Goal: Task Accomplishment & Management: Use online tool/utility

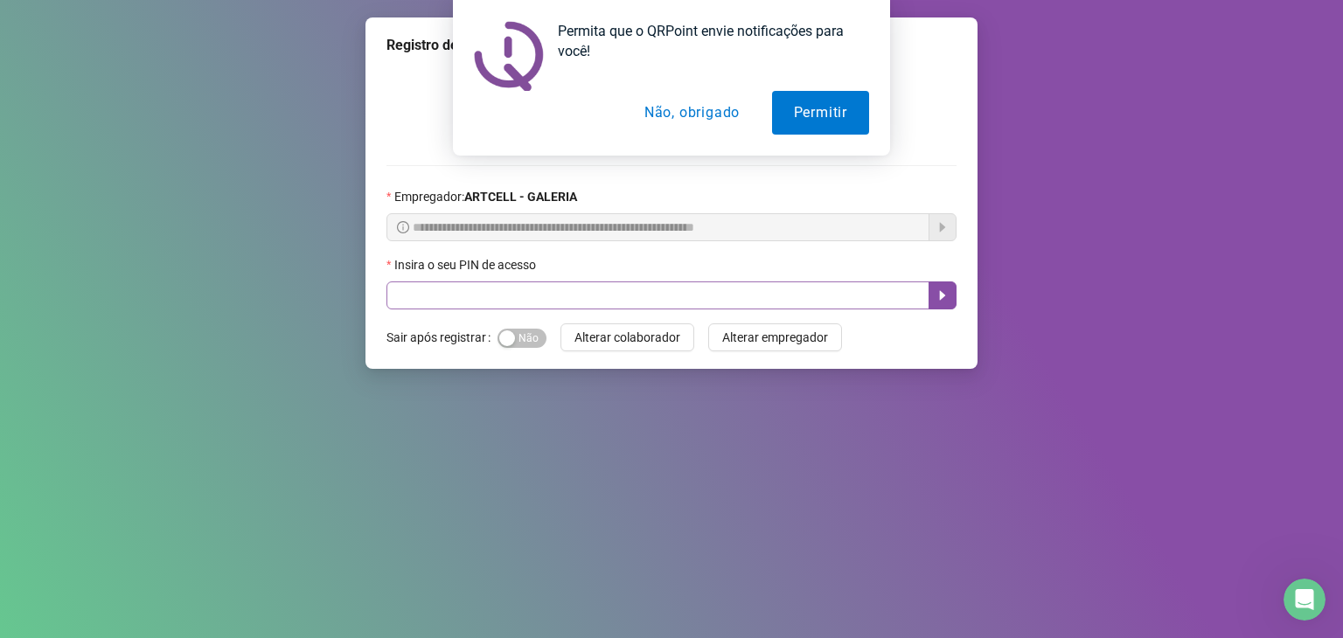
click at [507, 291] on input "text" at bounding box center [658, 296] width 543 height 28
type input "*****"
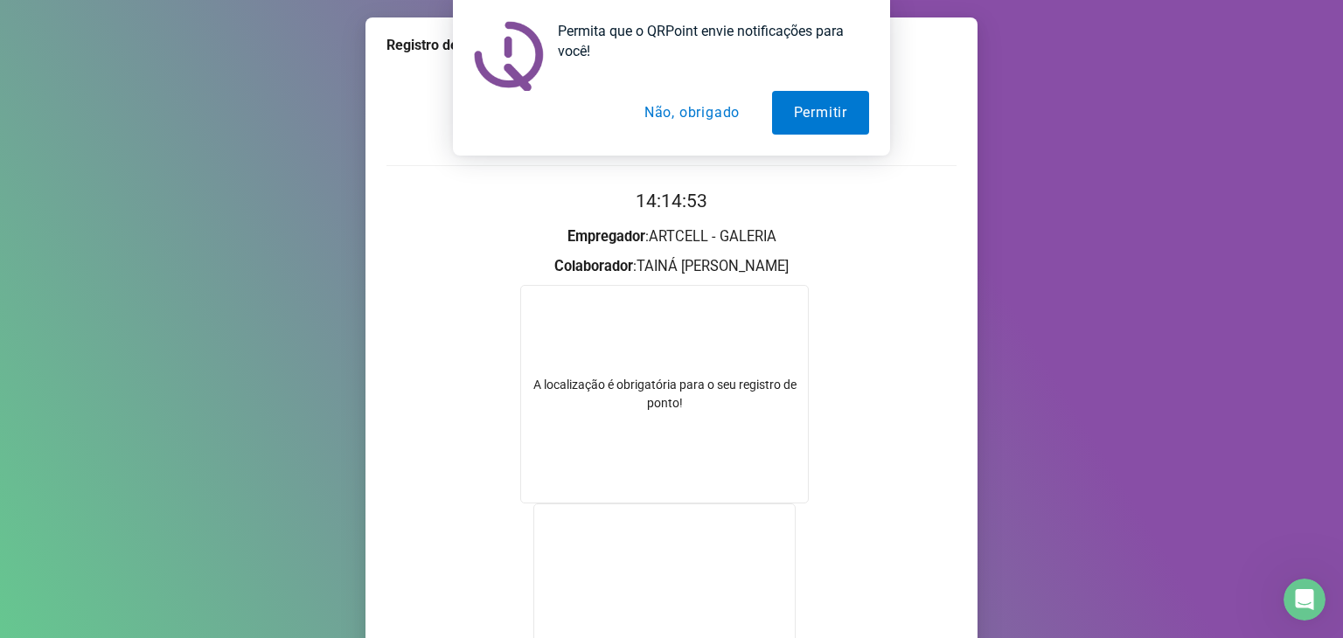
click at [677, 105] on button "Não, obrigado" at bounding box center [692, 113] width 139 height 44
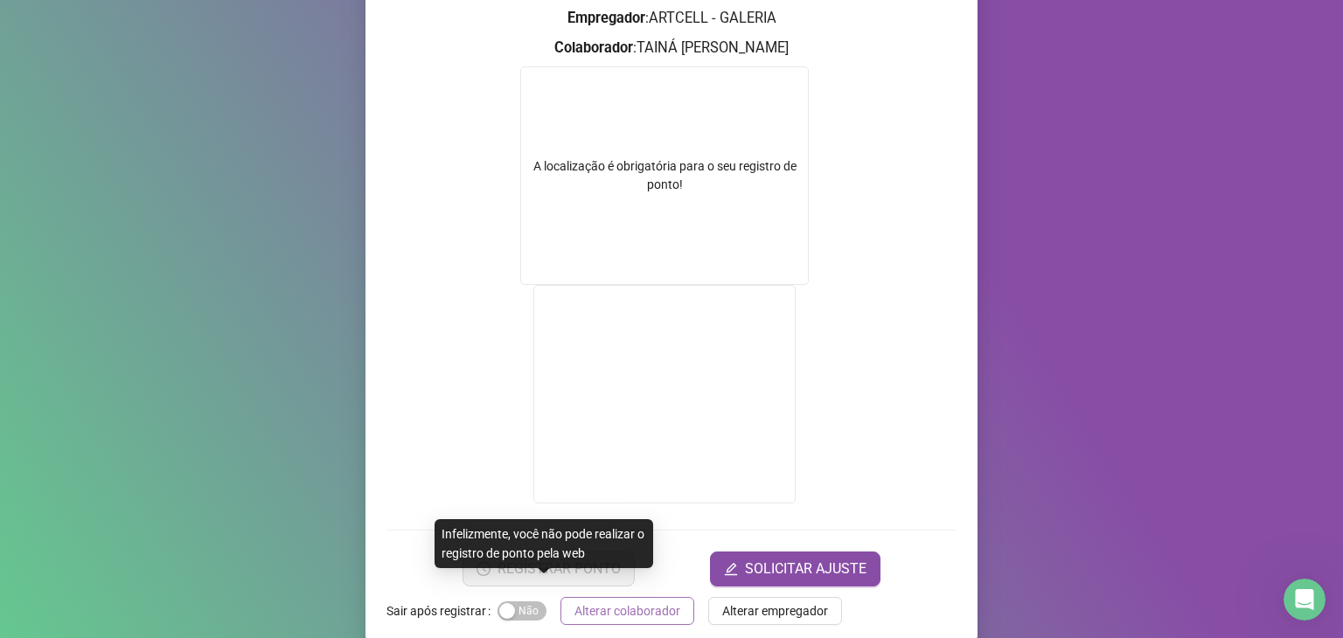
scroll to position [242, 0]
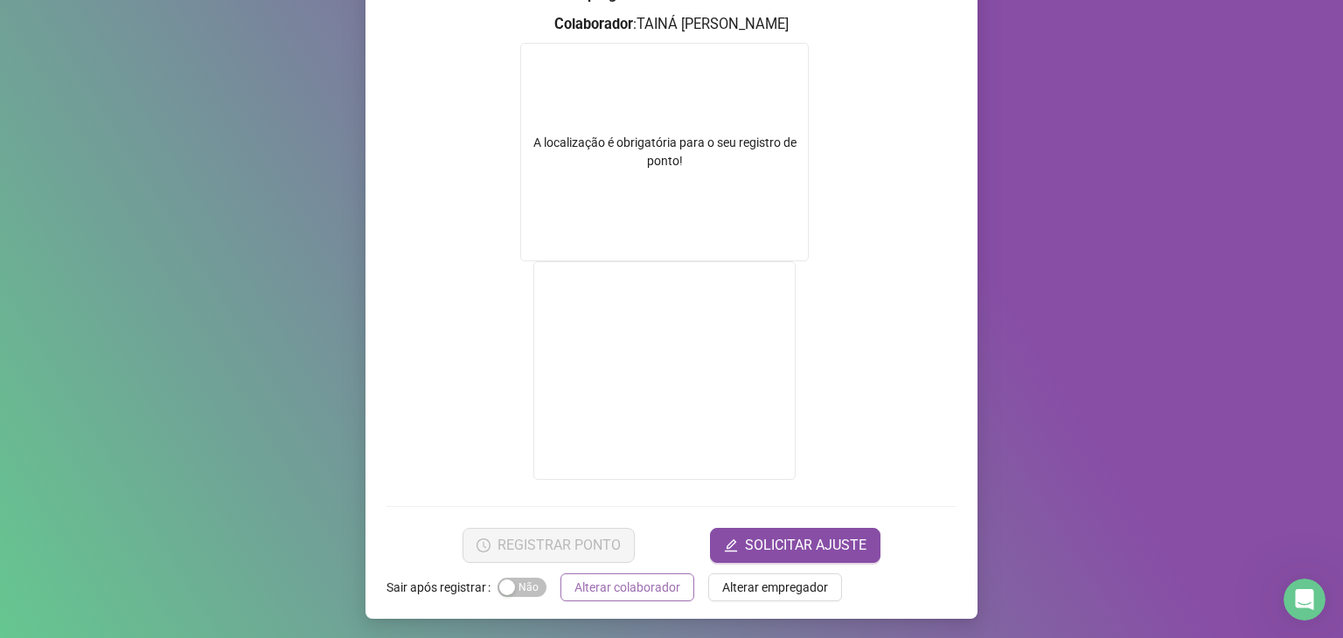
click at [599, 581] on span "Alterar colaborador" at bounding box center [628, 587] width 106 height 19
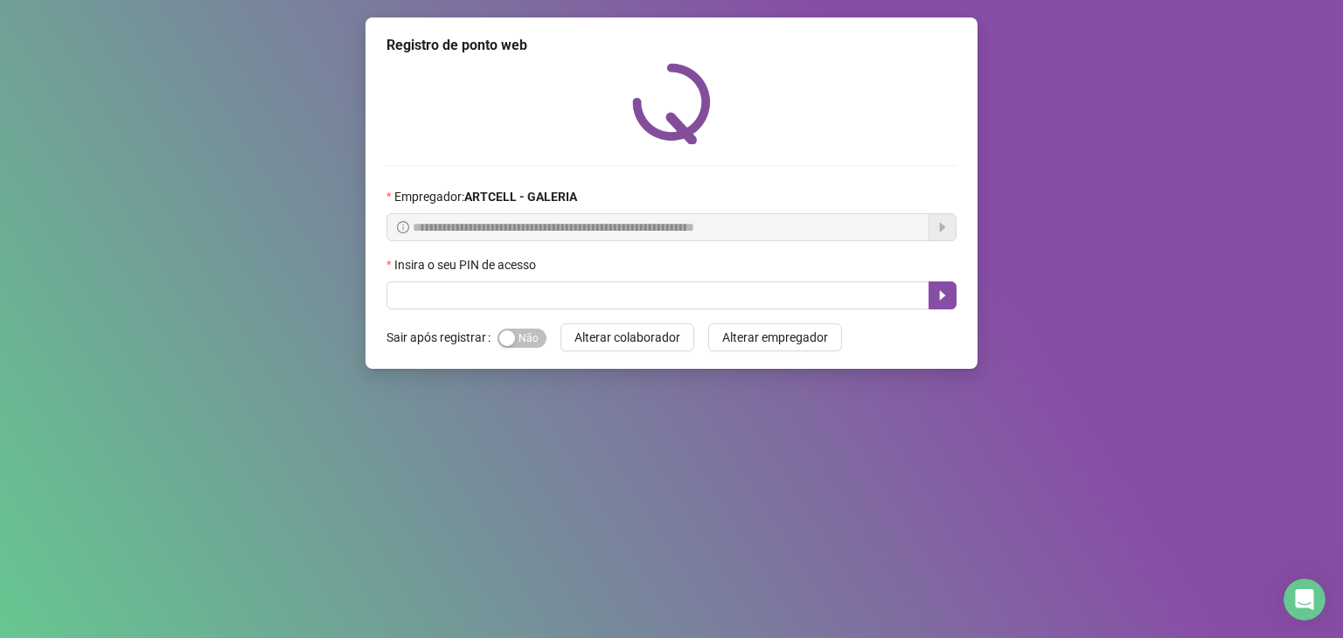
scroll to position [0, 0]
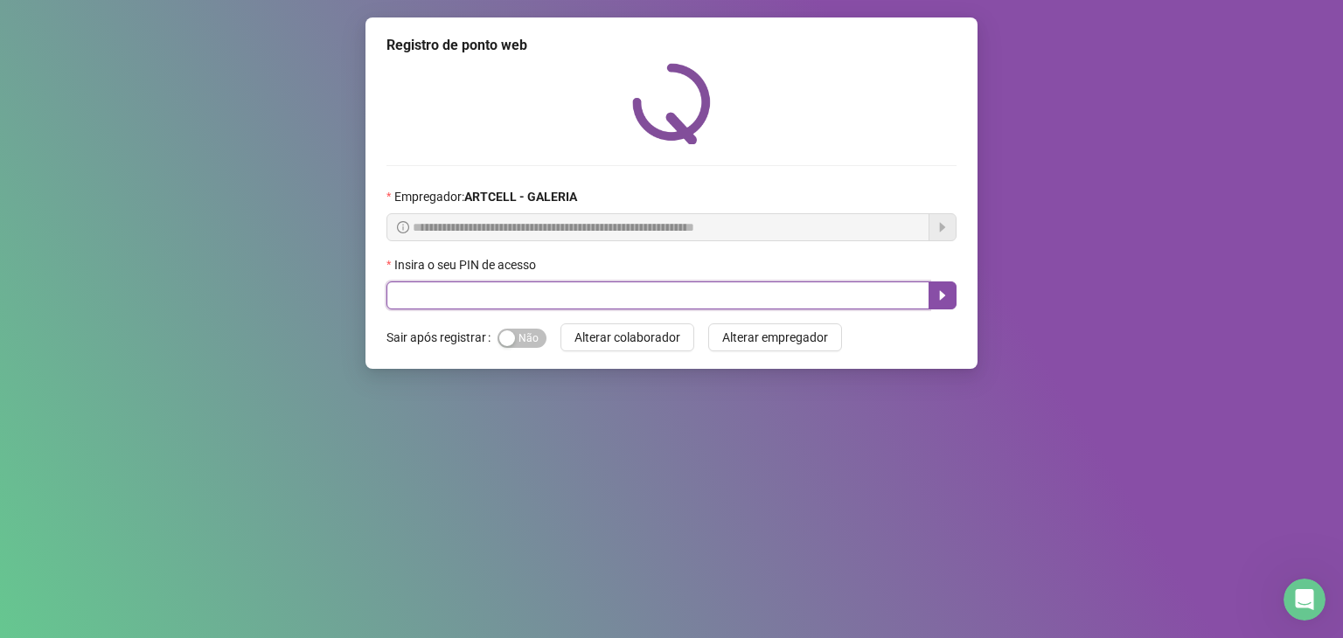
click at [568, 308] on input "text" at bounding box center [658, 296] width 543 height 28
type input "*****"
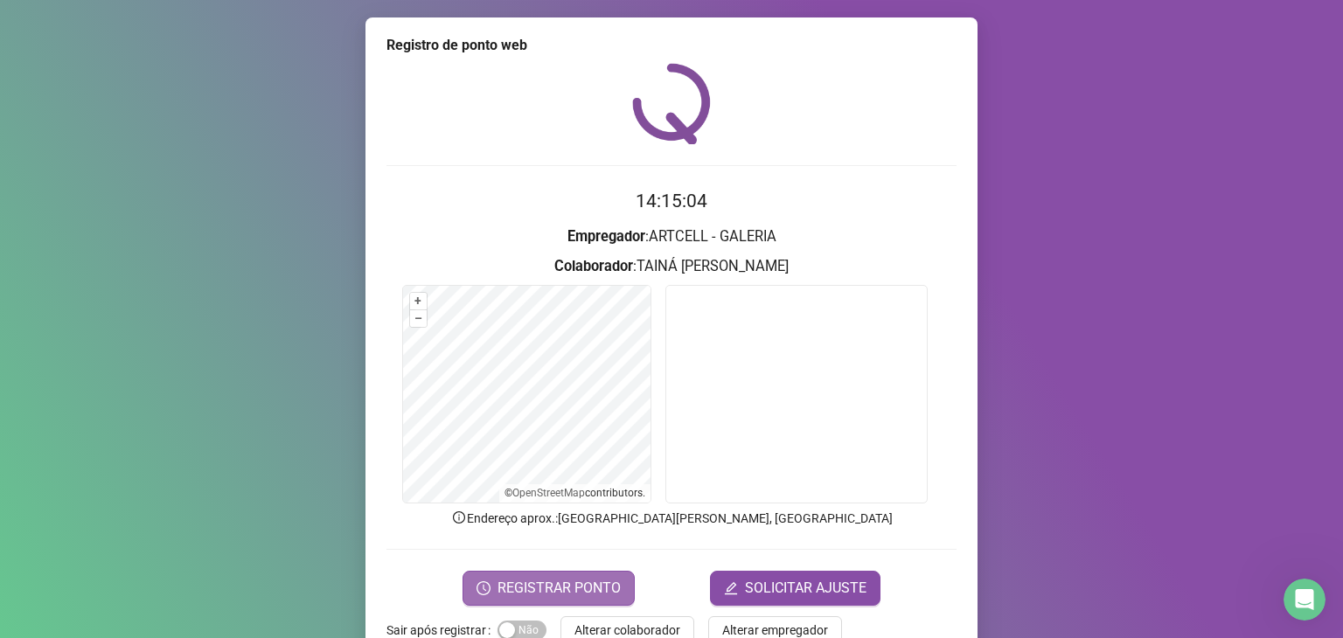
click at [556, 571] on button "REGISTRAR PONTO" at bounding box center [549, 588] width 172 height 35
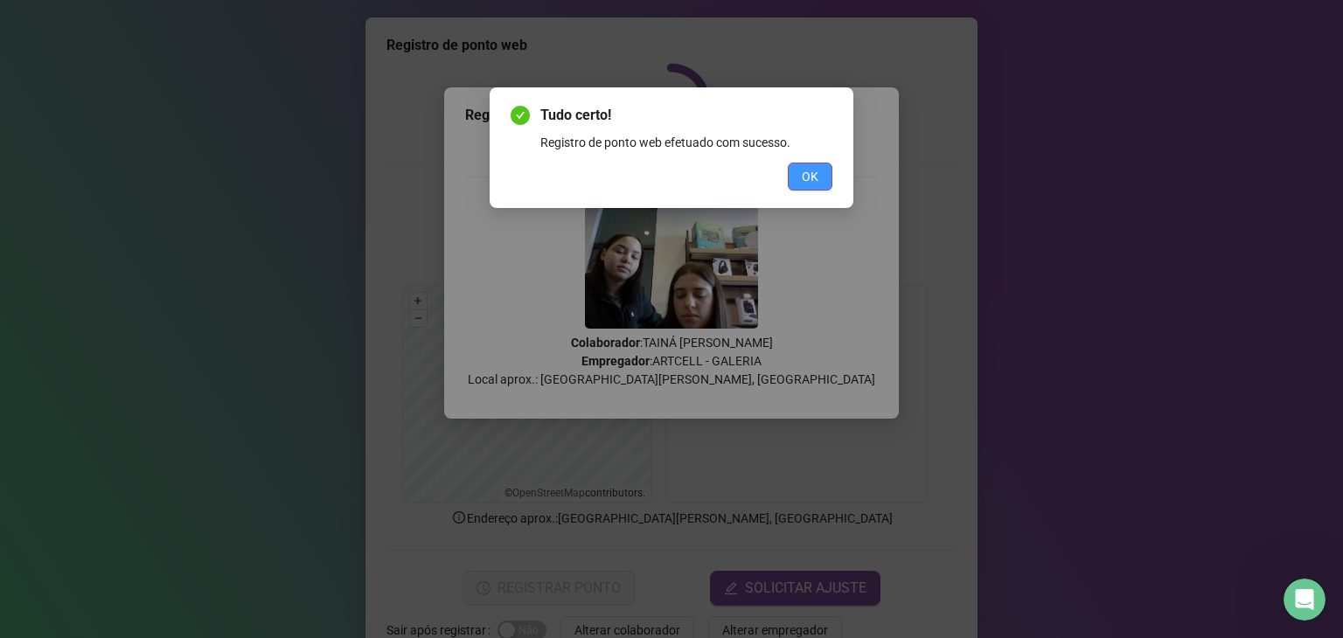
click at [828, 184] on button "OK" at bounding box center [810, 177] width 45 height 28
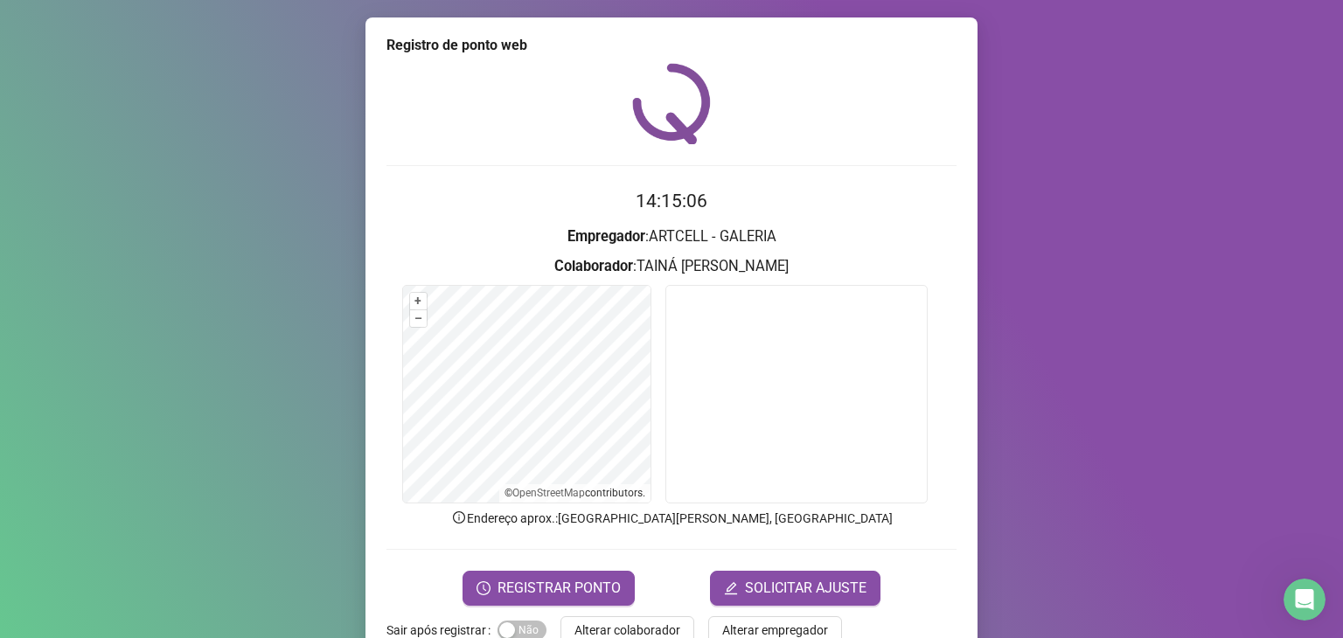
click at [797, 206] on h2 "14:15:06" at bounding box center [672, 201] width 570 height 29
click at [860, 309] on video at bounding box center [796, 394] width 262 height 219
